Goal: Task Accomplishment & Management: Use online tool/utility

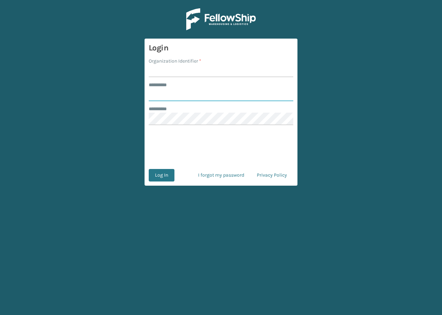
type input "**********"
click at [190, 73] on input "Organization Identifier *" at bounding box center [221, 71] width 144 height 13
type input "remco [GEOGRAPHIC_DATA]"
click at [168, 171] on button "Log In" at bounding box center [162, 175] width 26 height 13
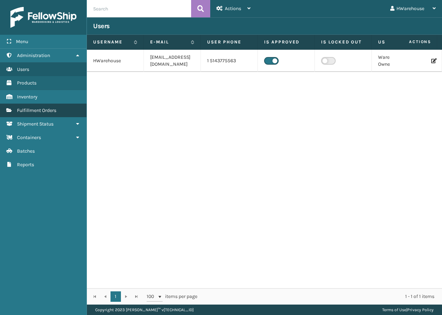
click at [39, 114] on link "Fulfillment Orders" at bounding box center [43, 111] width 86 height 14
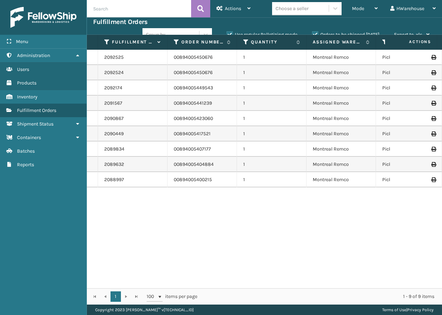
click at [431, 57] on icon at bounding box center [433, 57] width 4 height 5
click at [370, 13] on div "Mode" at bounding box center [365, 8] width 26 height 17
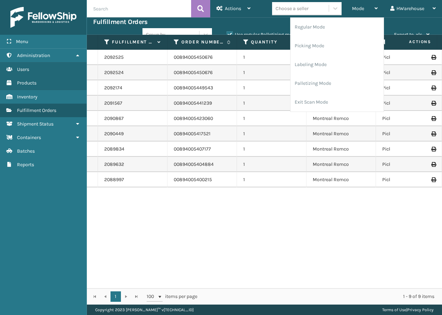
click at [283, 218] on div "2092525 00894005450676 1 [GEOGRAPHIC_DATA] Remco Picking 1ZB8C5902030871608 UPS…" at bounding box center [264, 169] width 355 height 238
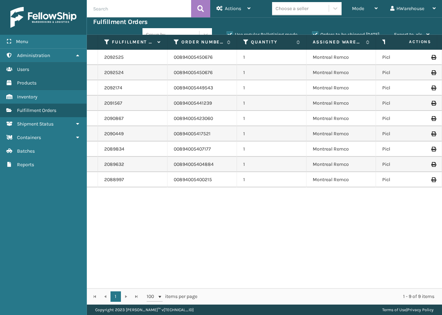
scroll to position [0, 306]
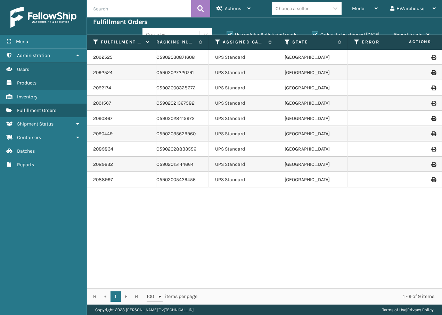
click at [214, 281] on div "2092525 00894005450676 1 [GEOGRAPHIC_DATA] Remco Picking 1ZB8C5902030871608 UPS…" at bounding box center [264, 169] width 355 height 238
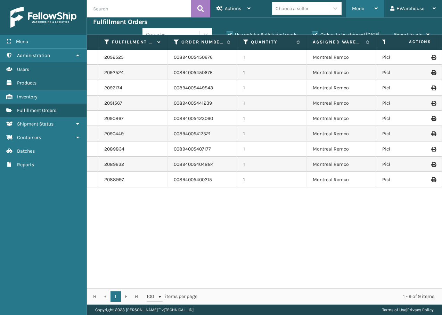
click at [366, 9] on div "Mode" at bounding box center [365, 8] width 26 height 17
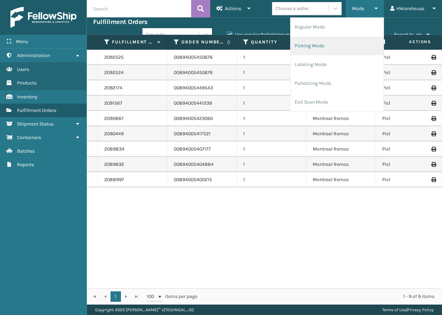
click at [321, 50] on li "Picking Mode" at bounding box center [336, 45] width 93 height 19
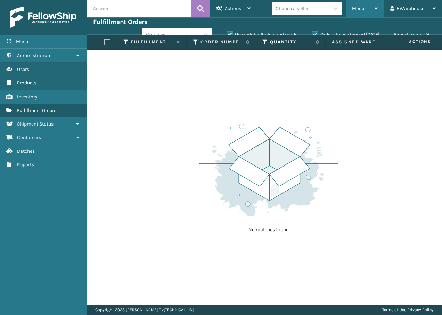
click at [360, 9] on span "Mode" at bounding box center [358, 9] width 12 height 6
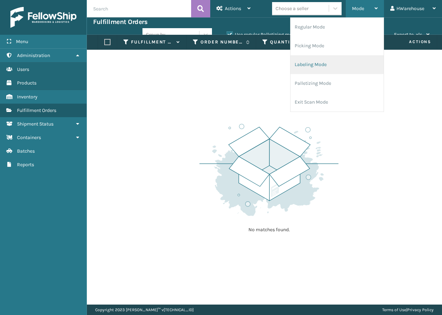
click at [329, 61] on li "Labeling Mode" at bounding box center [336, 64] width 93 height 19
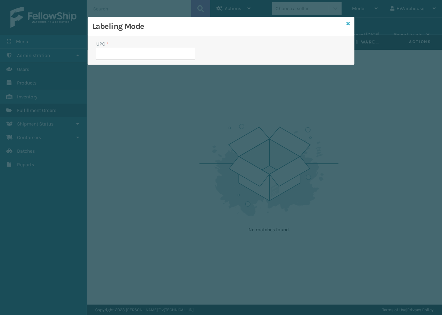
click at [349, 24] on icon at bounding box center [347, 23] width 3 height 5
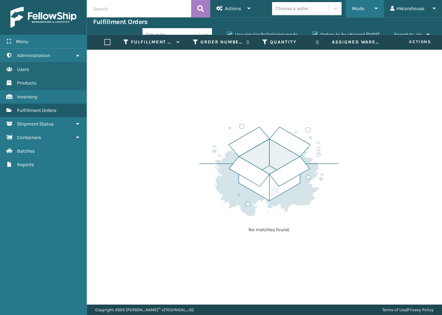
click at [369, 8] on div "Mode" at bounding box center [365, 8] width 26 height 17
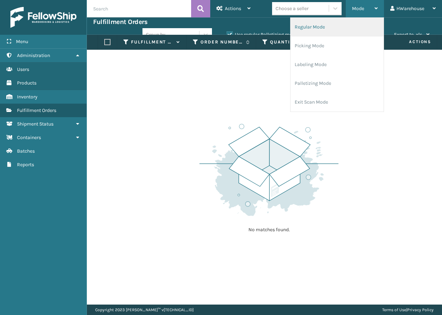
click at [346, 22] on li "Regular Mode" at bounding box center [336, 27] width 93 height 19
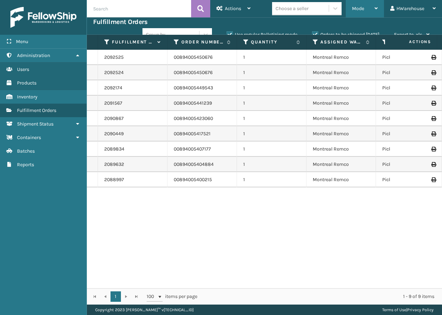
click at [363, 9] on span "Mode" at bounding box center [358, 9] width 12 height 6
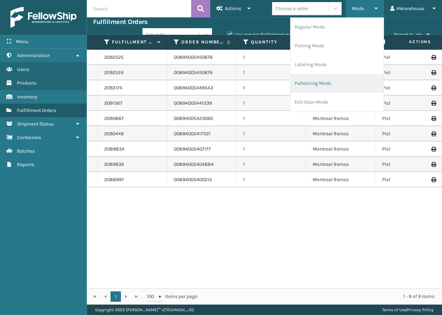
click at [339, 80] on li "Palletizing Mode" at bounding box center [336, 83] width 93 height 19
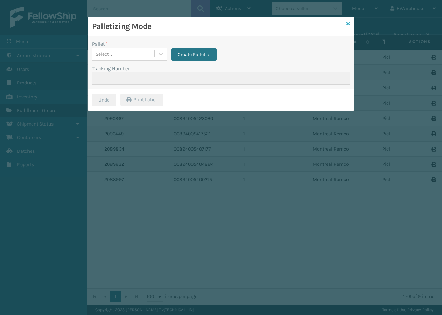
click at [348, 24] on icon at bounding box center [347, 23] width 3 height 5
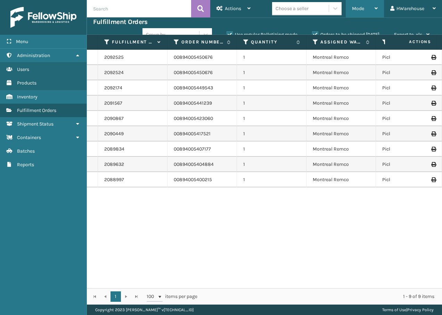
click at [363, 8] on span "Mode" at bounding box center [358, 9] width 12 height 6
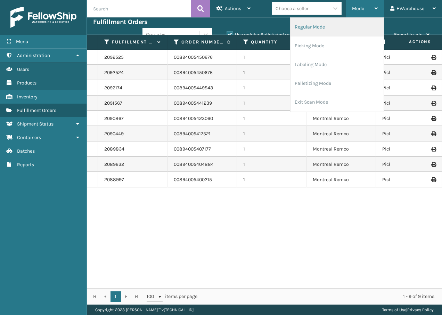
click at [325, 34] on li "Regular Mode" at bounding box center [336, 27] width 93 height 19
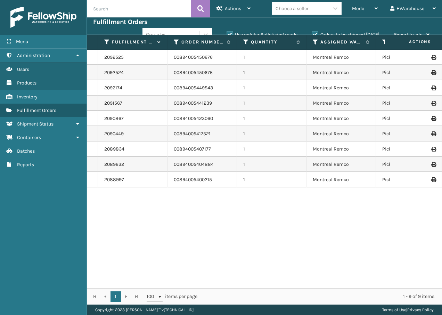
click at [268, 90] on td "1" at bounding box center [271, 87] width 69 height 15
drag, startPoint x: 171, startPoint y: 101, endPoint x: 149, endPoint y: 115, distance: 26.4
click at [149, 115] on tbody "2092525 00894005450676 1 [GEOGRAPHIC_DATA] Remco Picking 1ZB8C5902030871608 UPS…" at bounding box center [431, 119] width 688 height 138
click at [251, 75] on td "1" at bounding box center [271, 72] width 69 height 15
